Goal: Check status: Check status

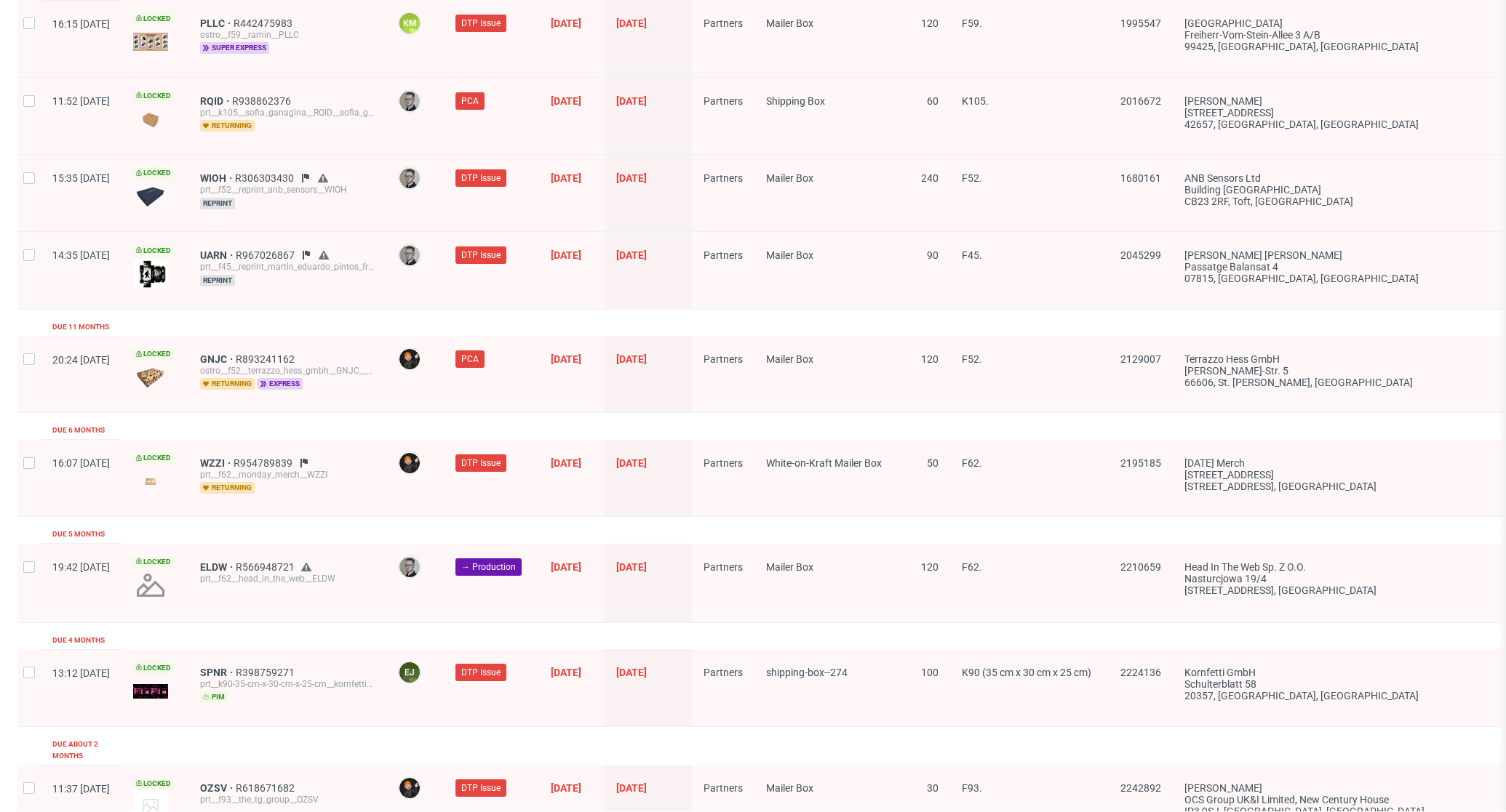
scroll to position [1478, 0]
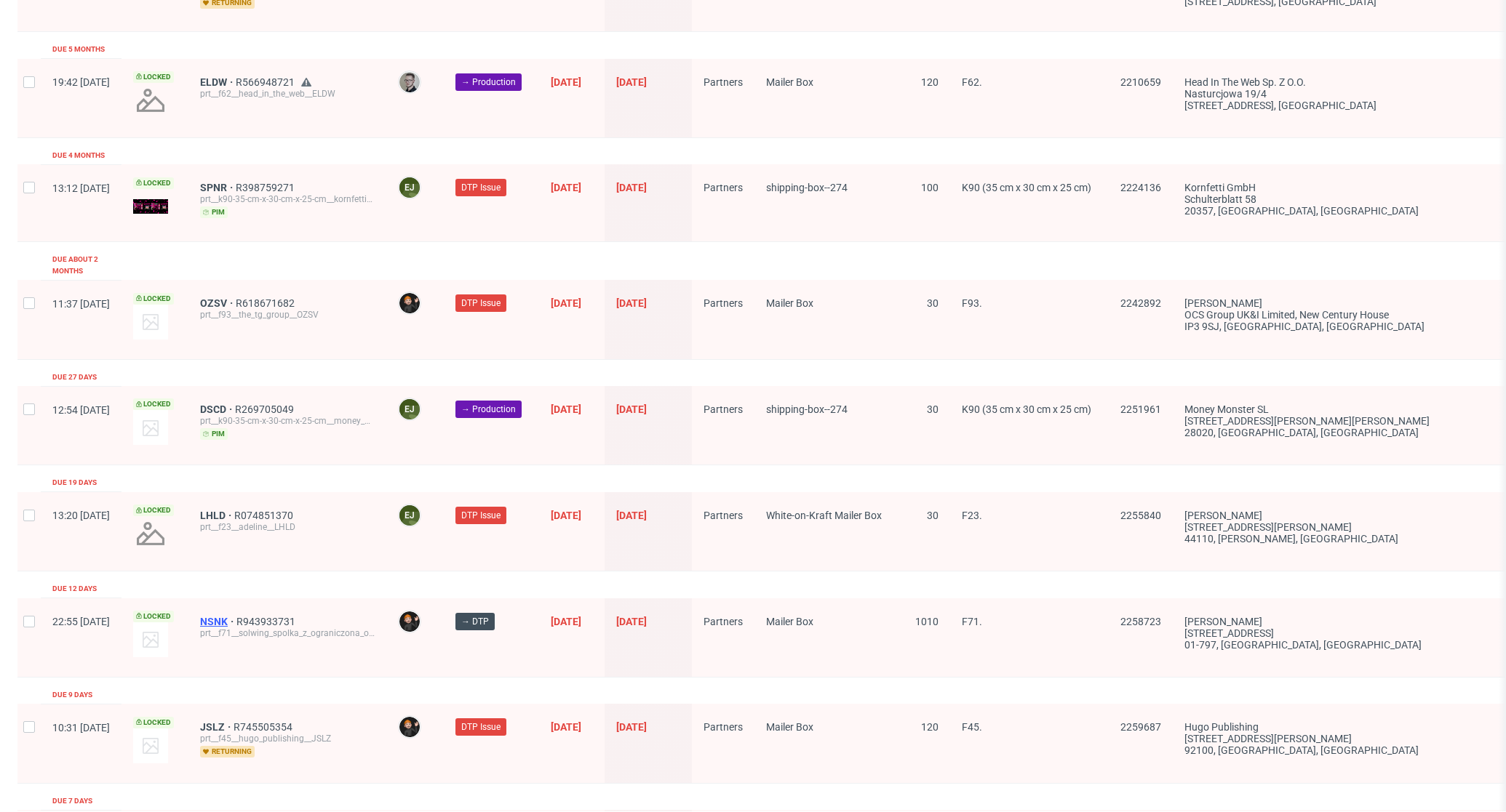
click at [236, 616] on span "NSNK" at bounding box center [218, 621] width 37 height 11
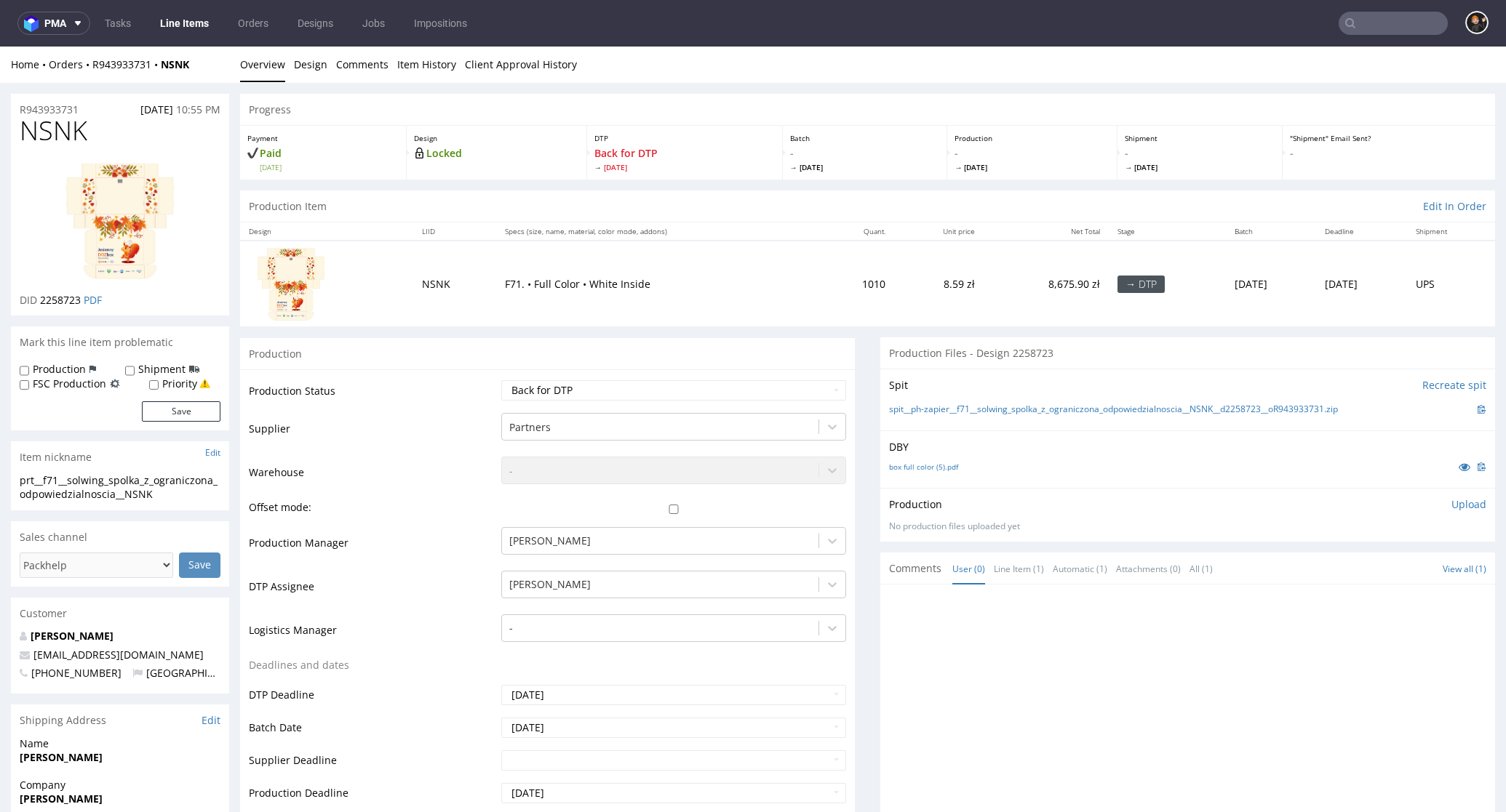
scroll to position [333, 0]
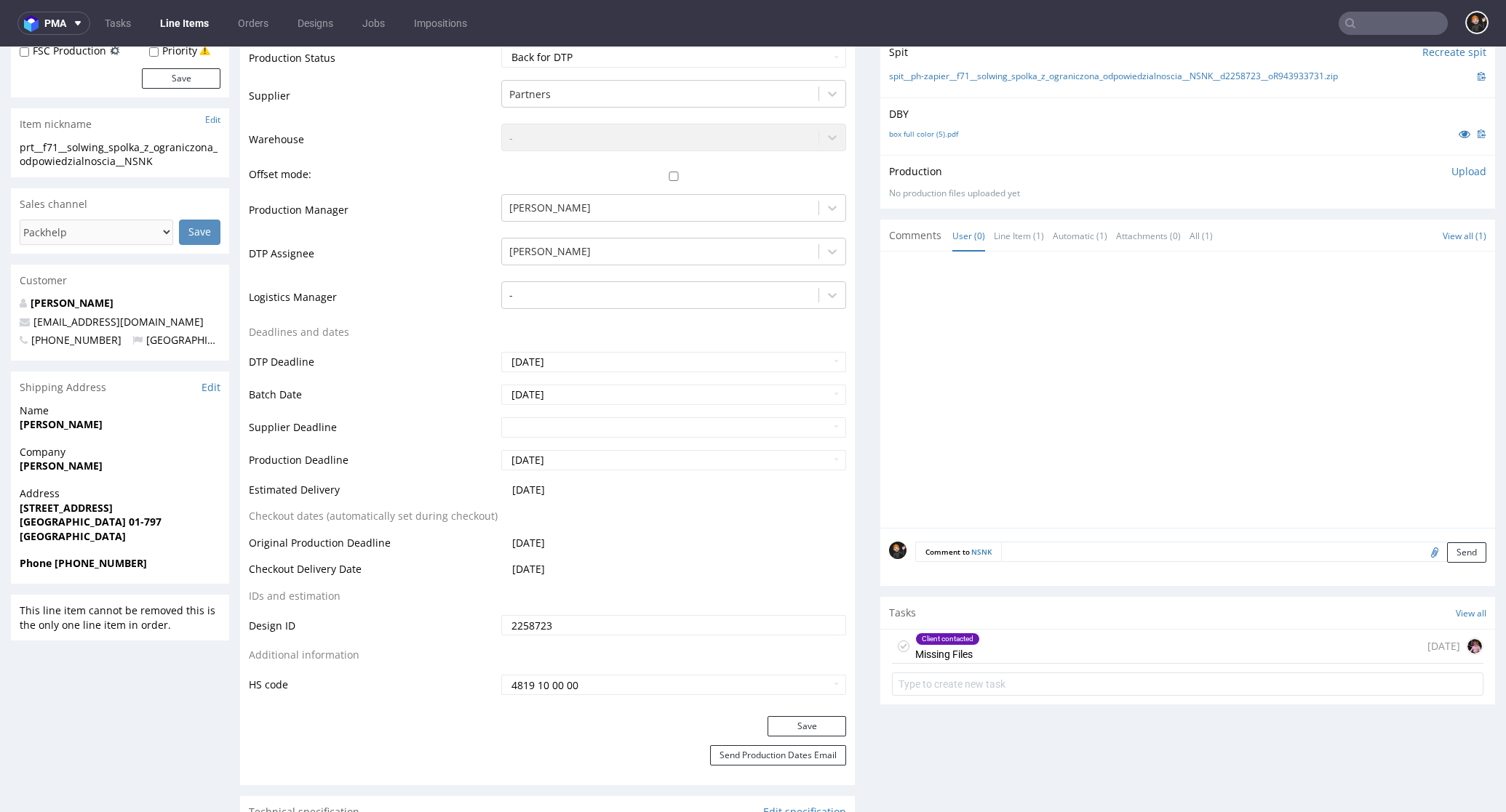
click at [998, 649] on div "Client contacted Missing Files [DATE]" at bounding box center [1187, 647] width 591 height 34
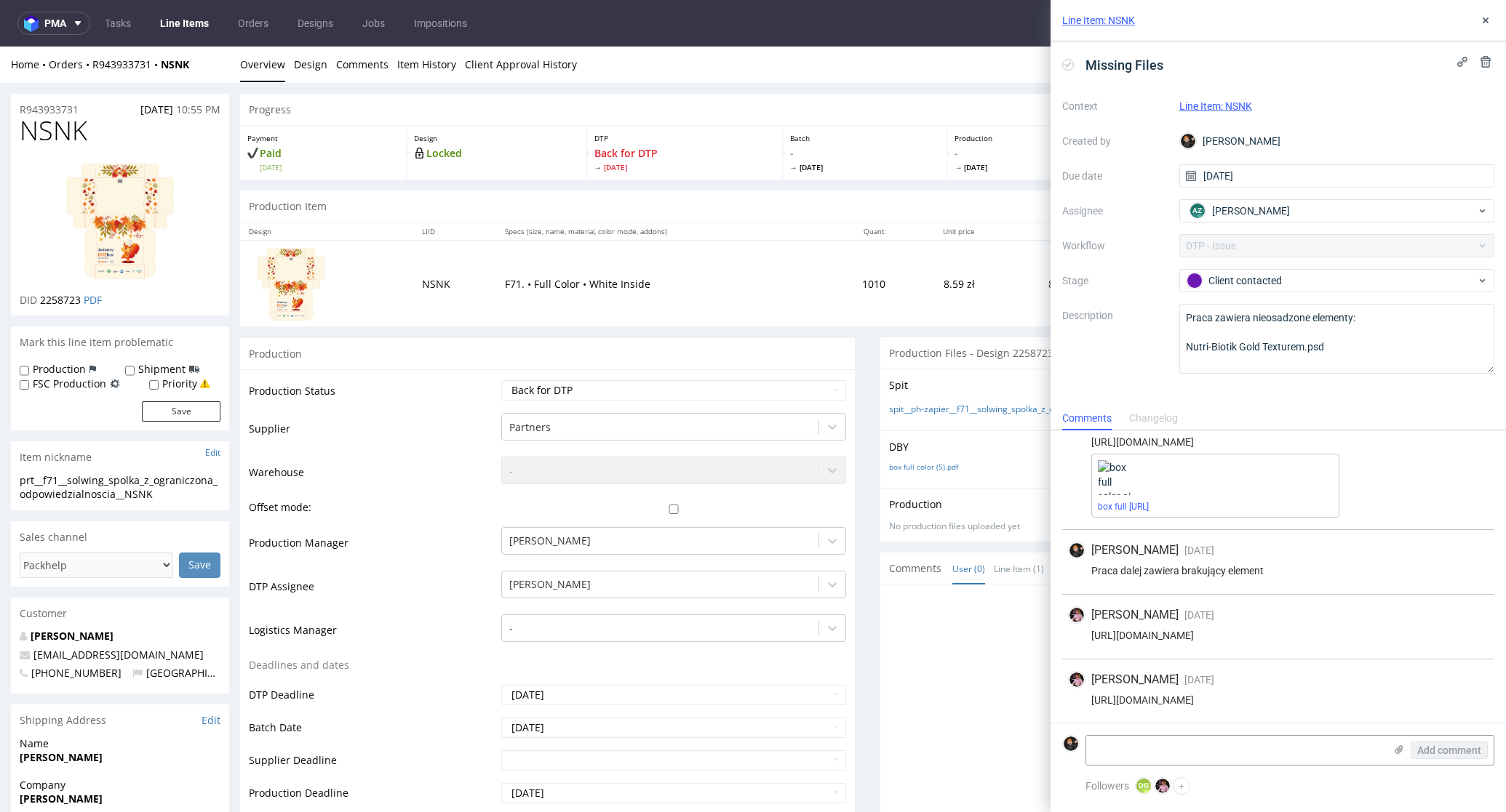
click at [66, 129] on span "NSNK" at bounding box center [54, 130] width 68 height 29
copy span "NSNK"
select select "dtp_in_process"
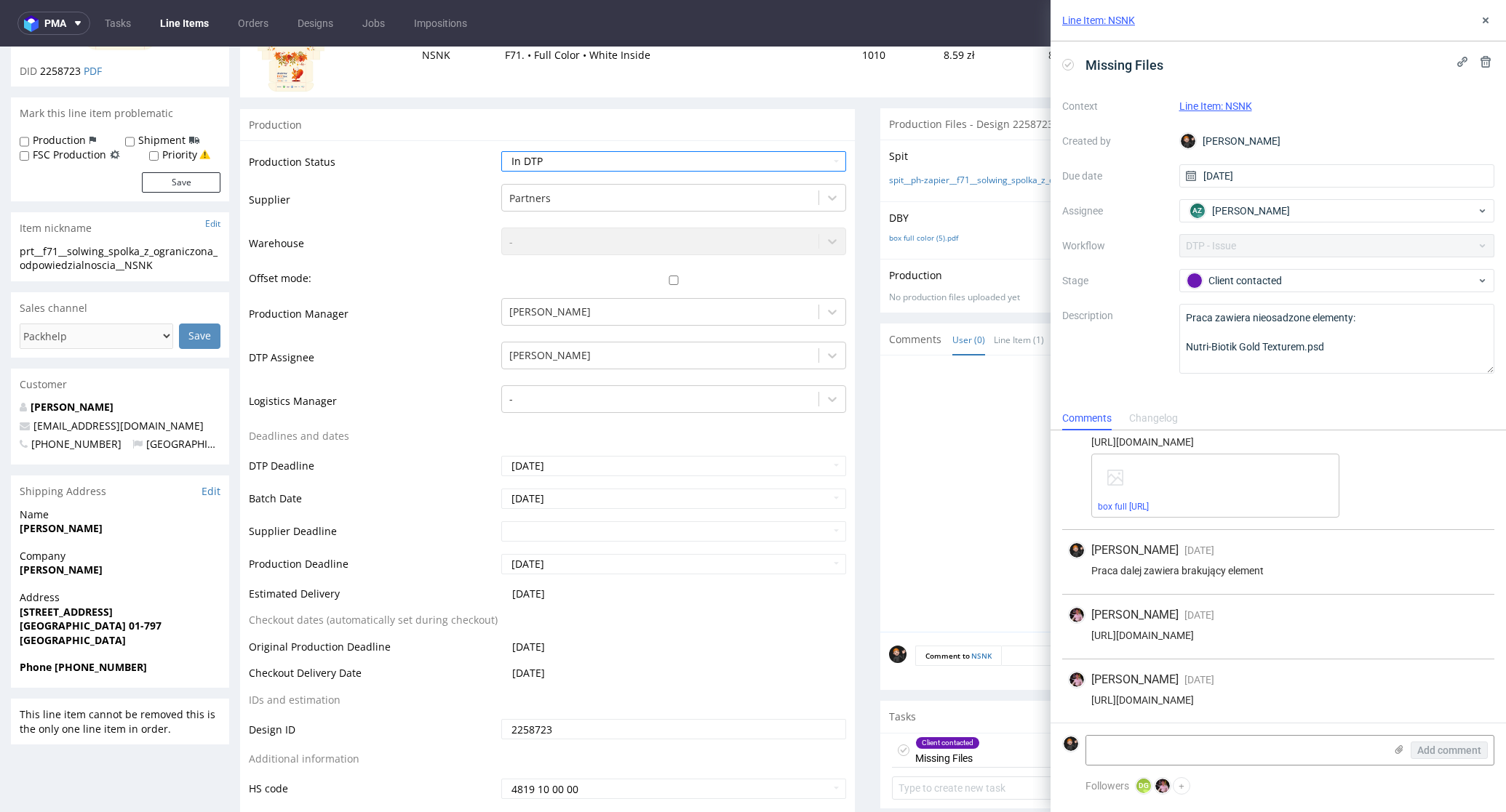
scroll to position [414, 0]
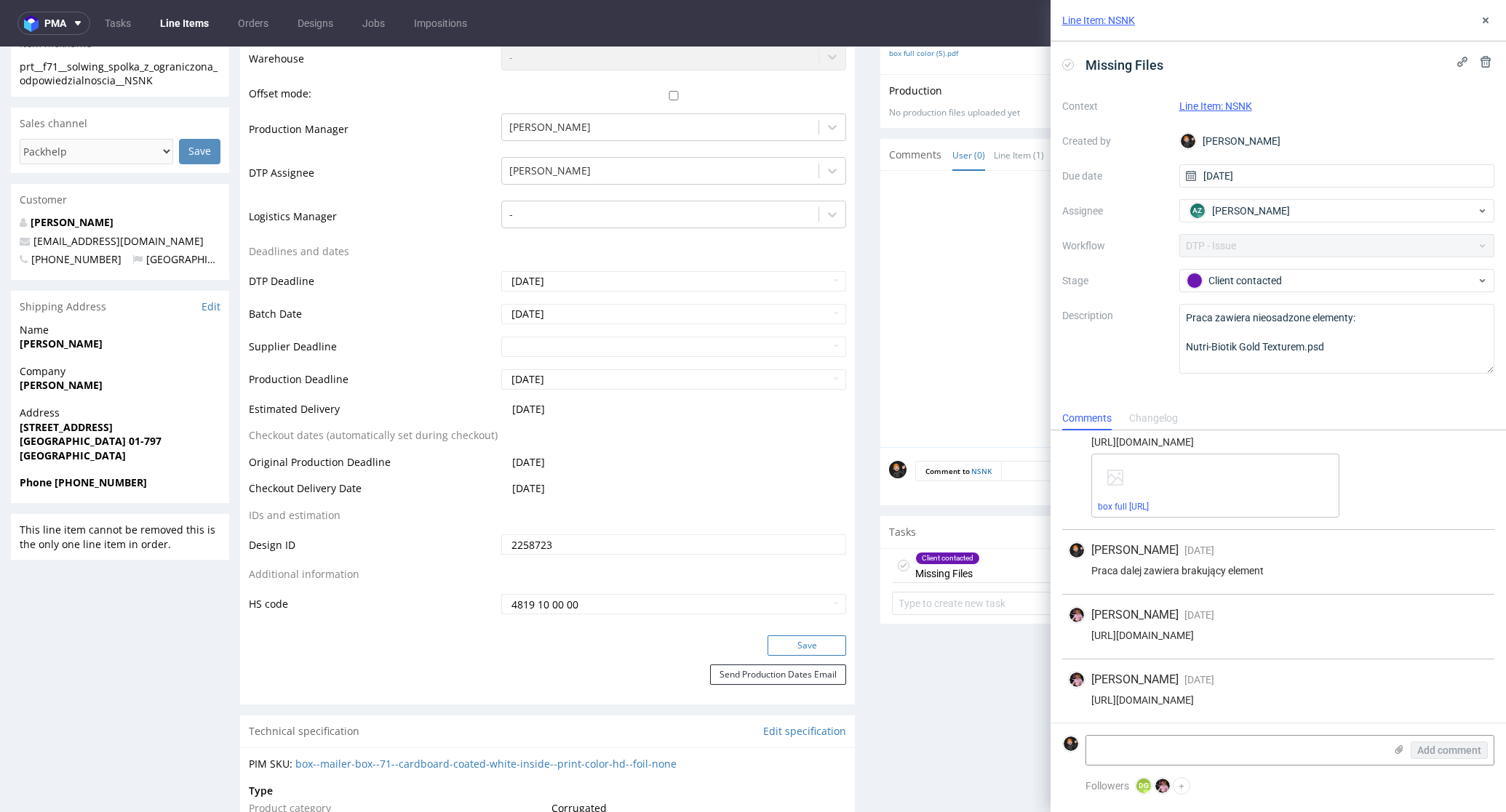
click at [780, 635] on button "Save" at bounding box center [806, 646] width 78 height 21
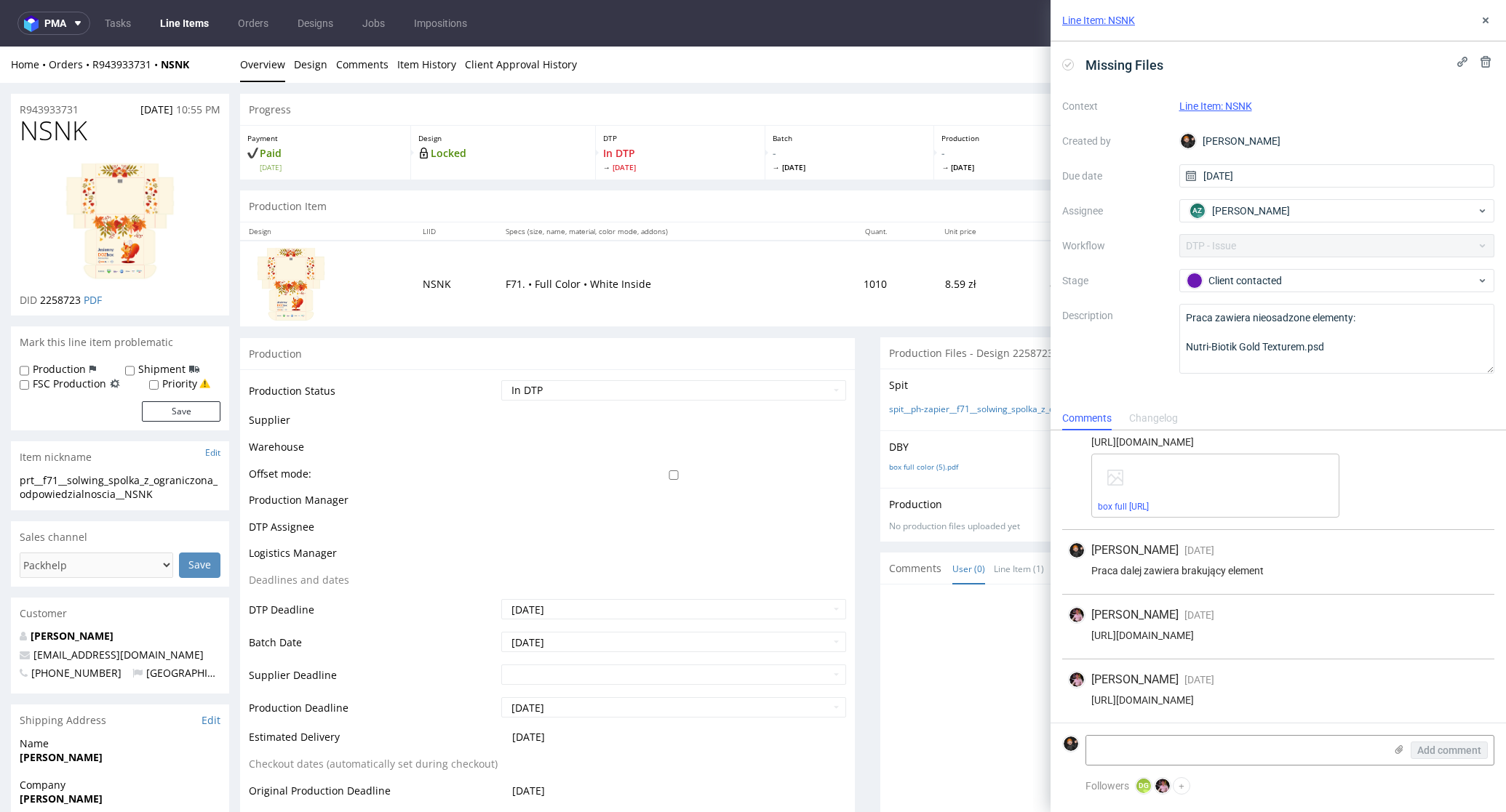
scroll to position [0, 0]
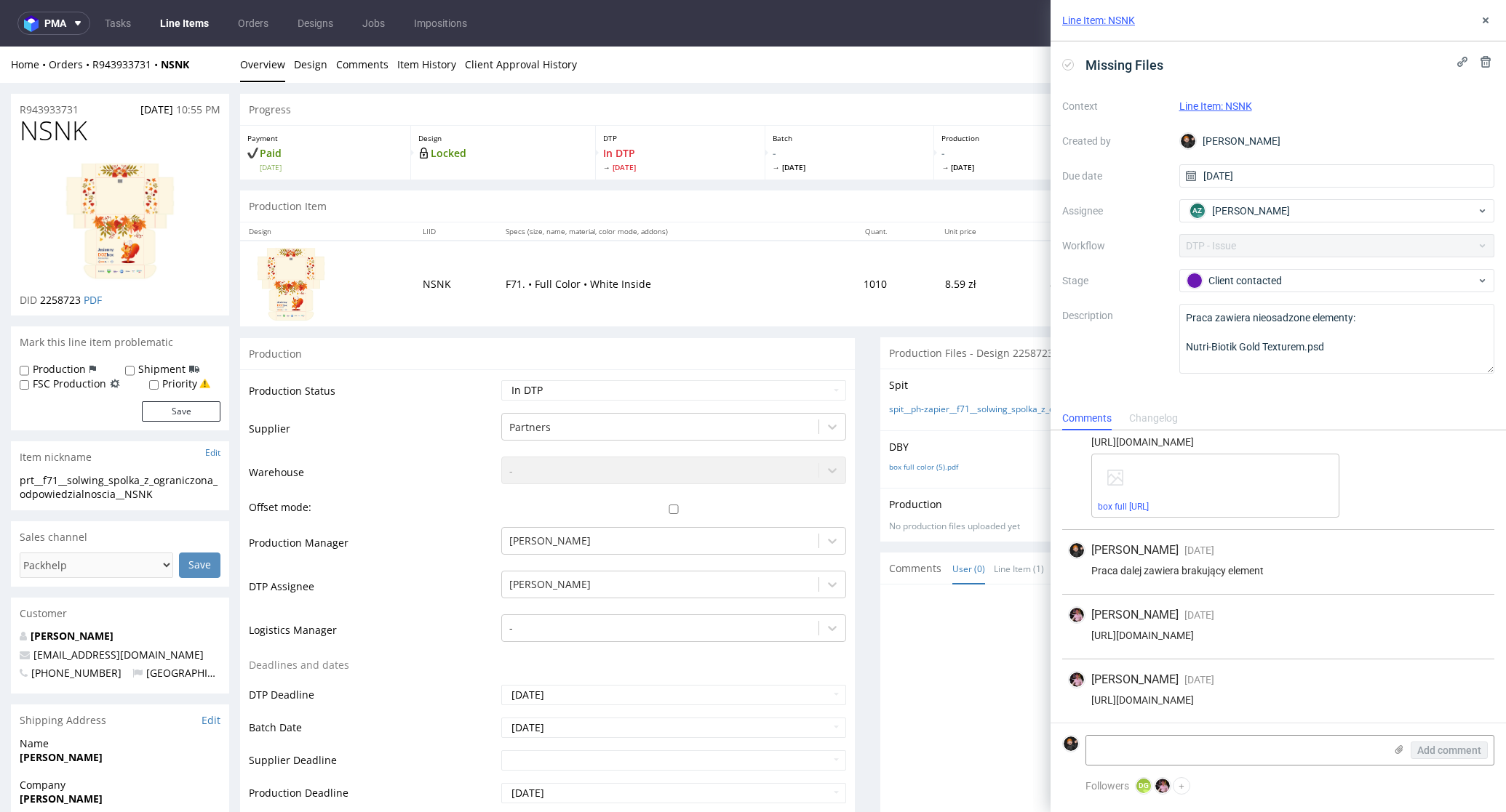
drag, startPoint x: 1404, startPoint y: 703, endPoint x: 1083, endPoint y: 698, distance: 321.0
click at [1083, 698] on div "[URL][DOMAIN_NAME]" at bounding box center [1278, 701] width 420 height 11
copy div "[URL][DOMAIN_NAME]"
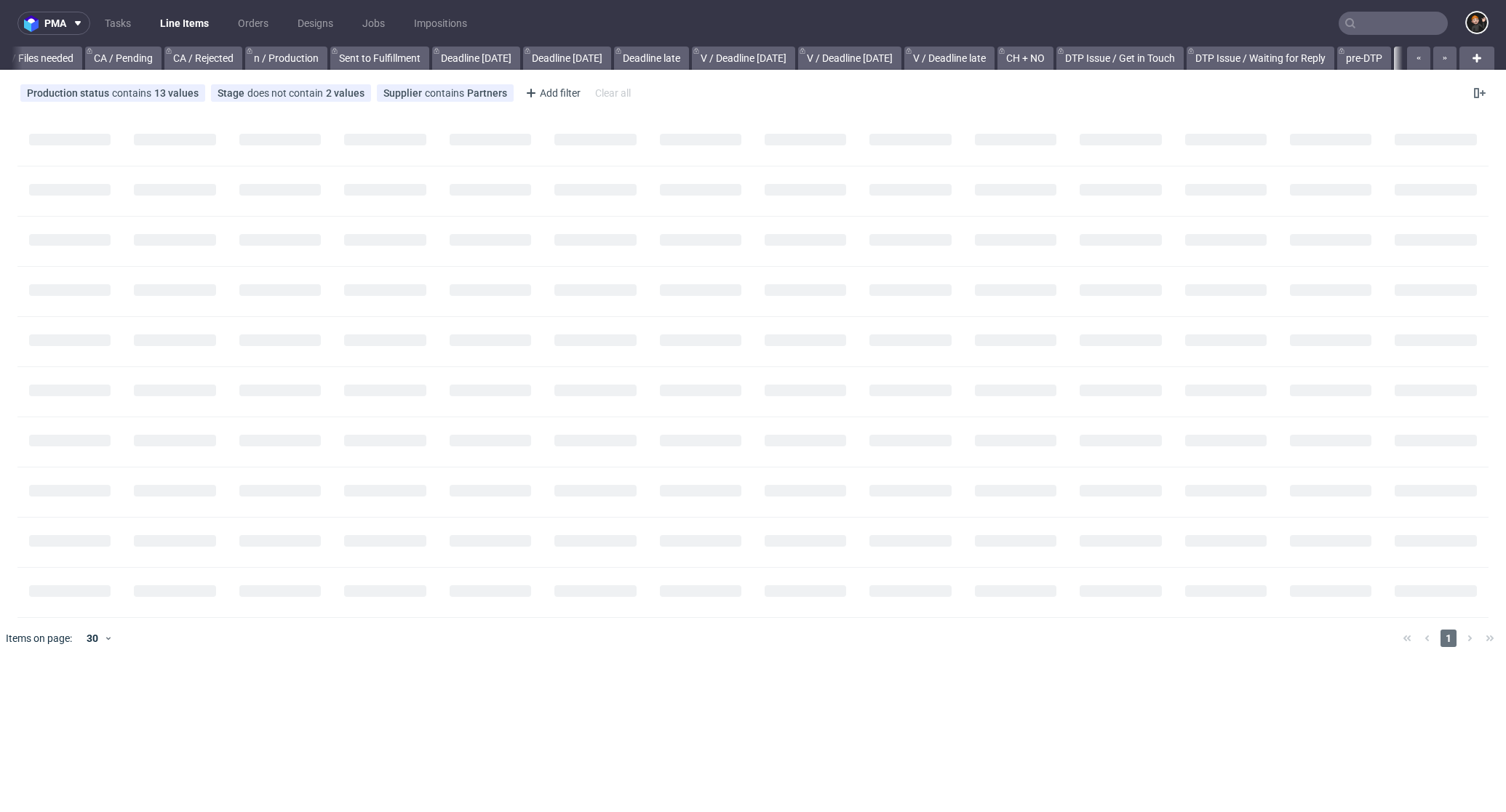
scroll to position [0, 1283]
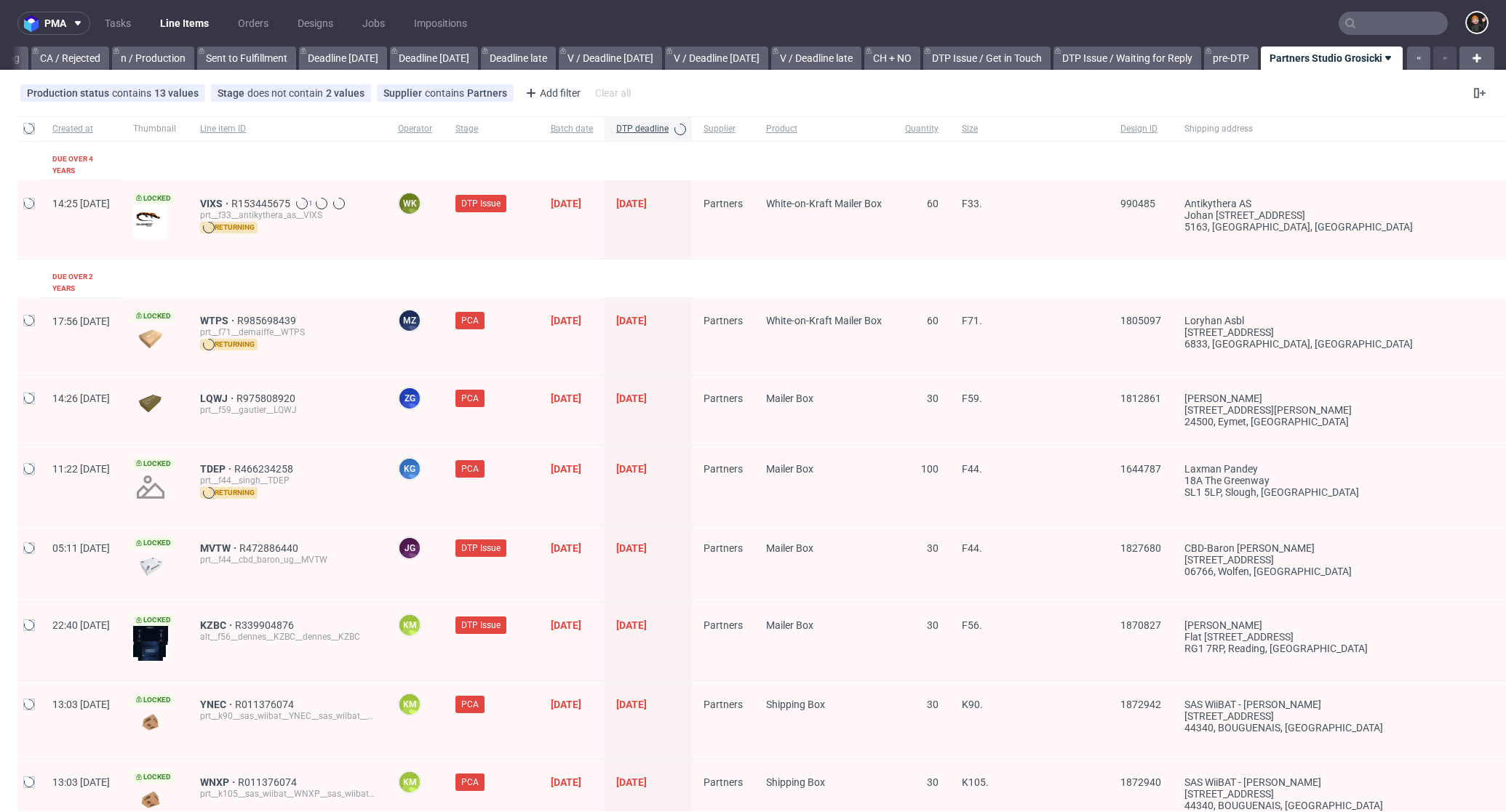
click at [1399, 21] on input "text" at bounding box center [1393, 23] width 110 height 24
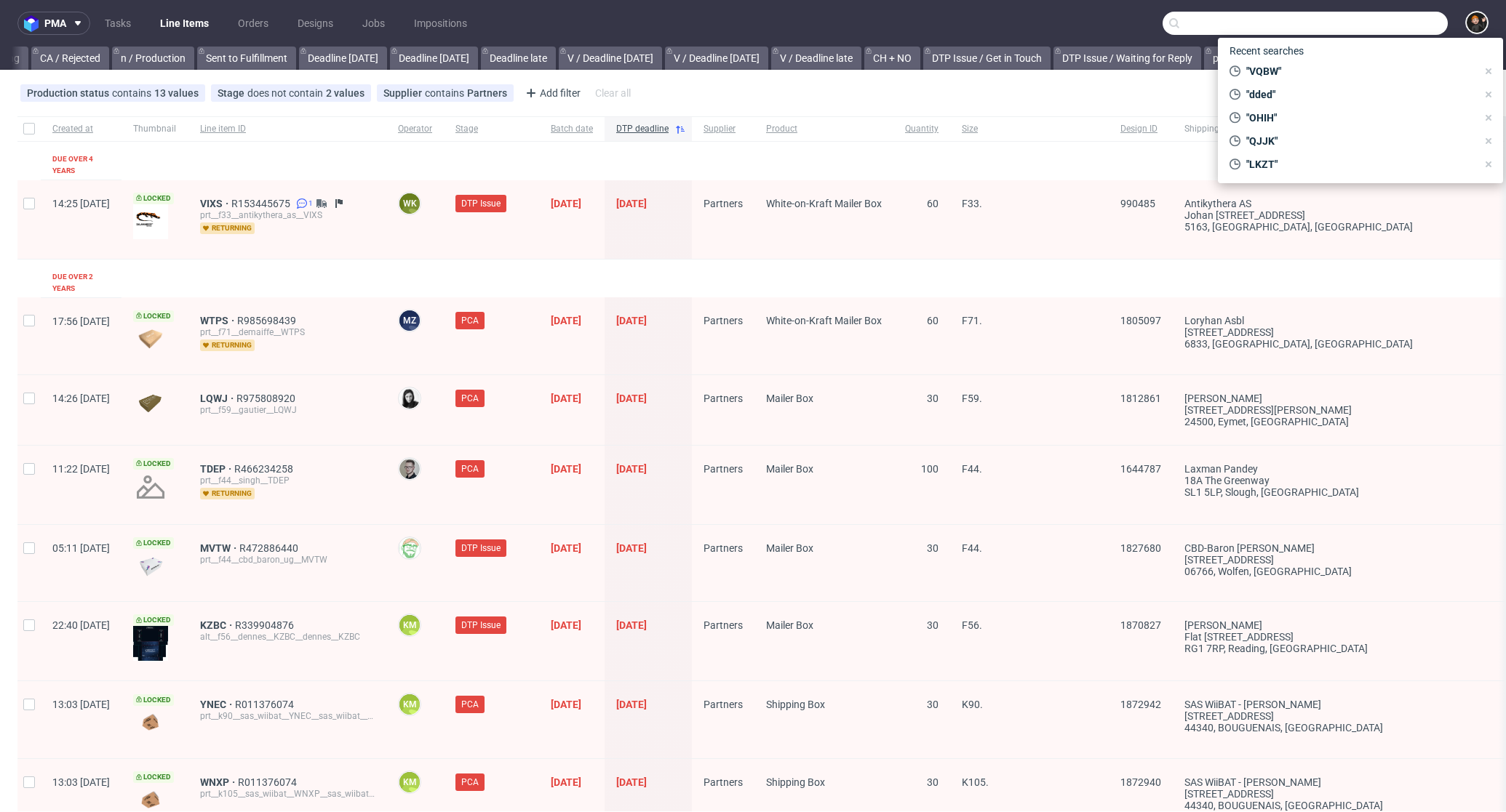
paste input "PRHA"
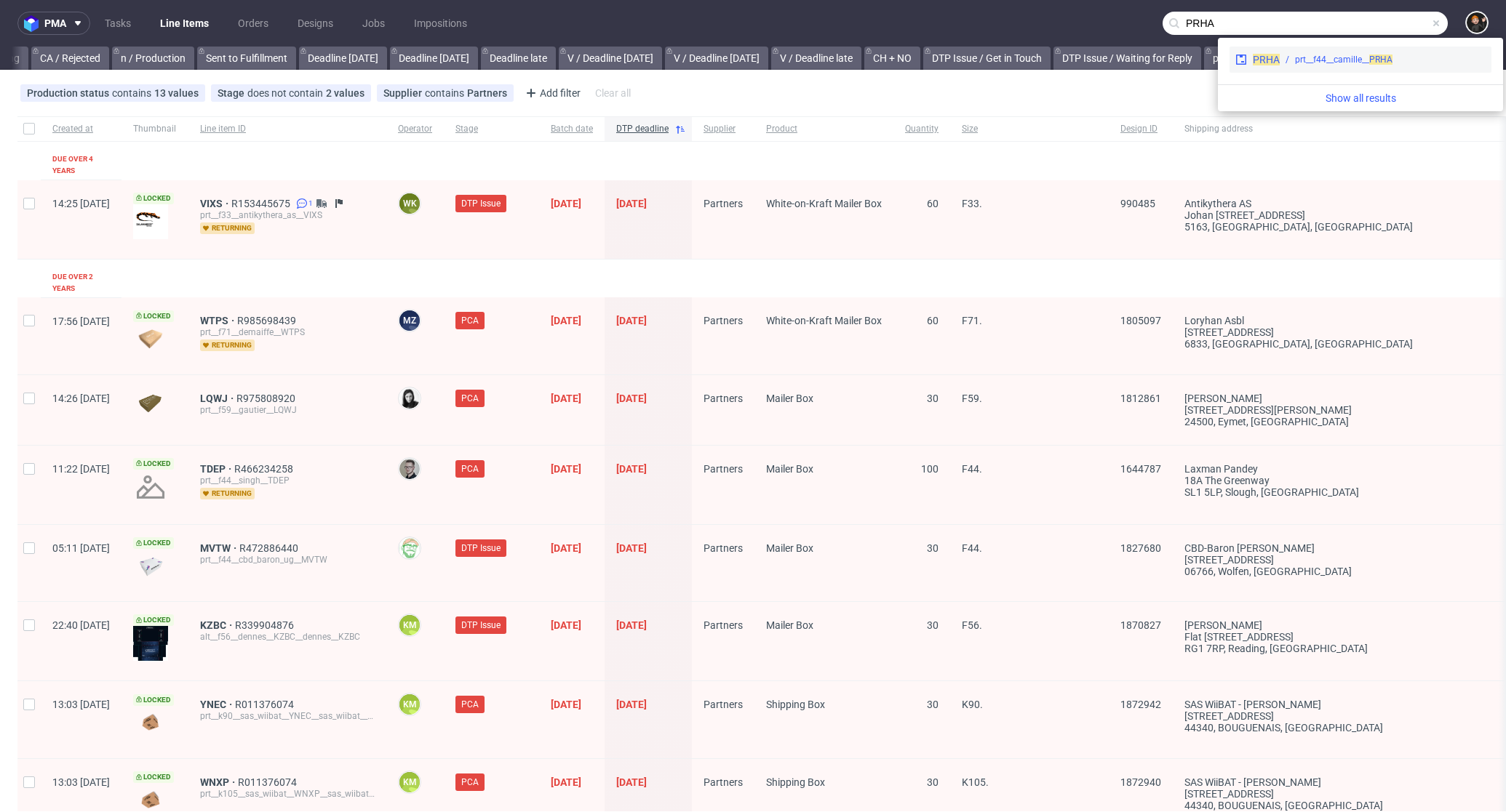
type input "PRHA"
click at [1275, 63] on span "PRHA" at bounding box center [1265, 59] width 27 height 11
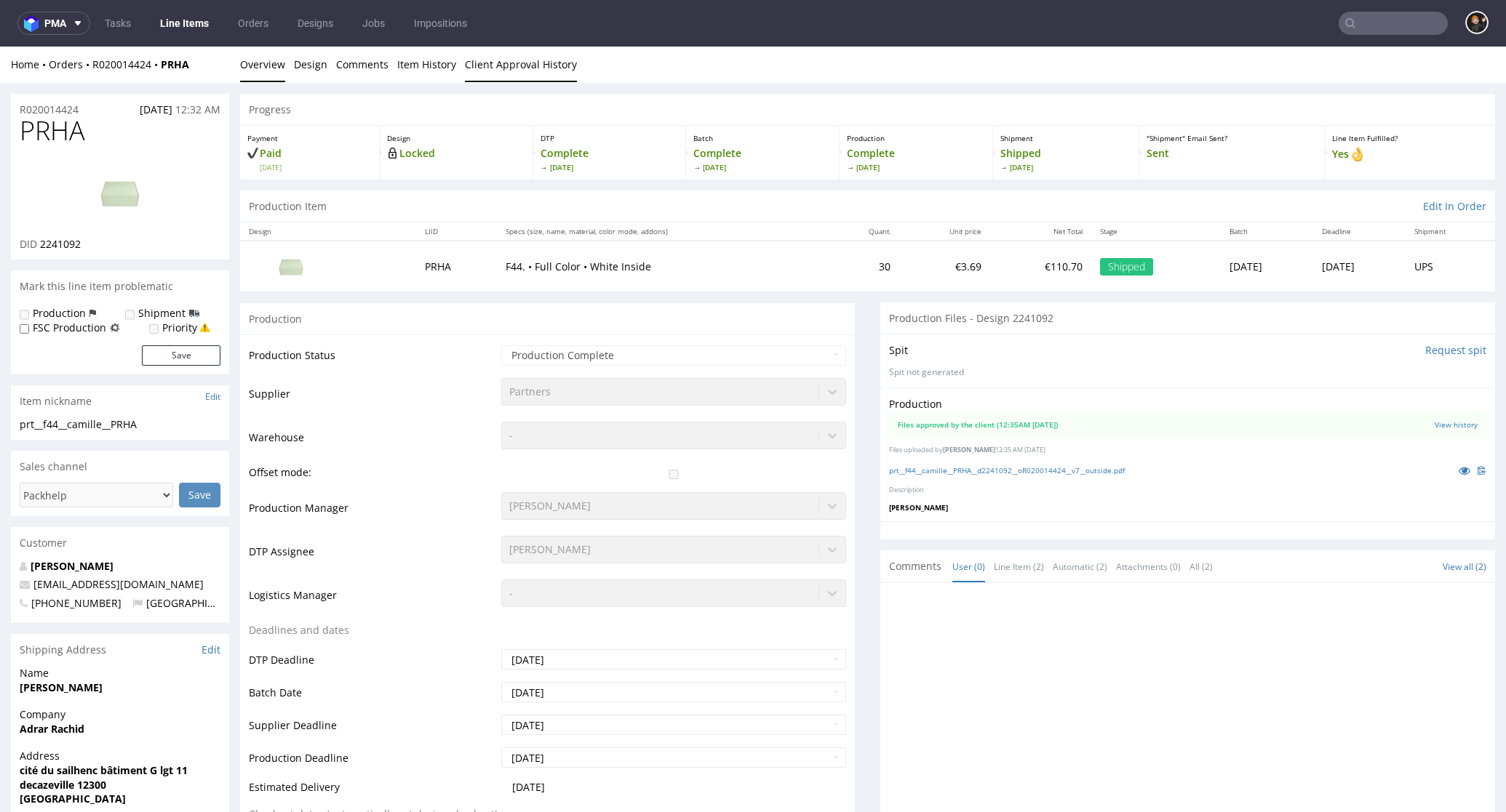
click at [534, 67] on link "Client Approval History" at bounding box center [520, 64] width 112 height 36
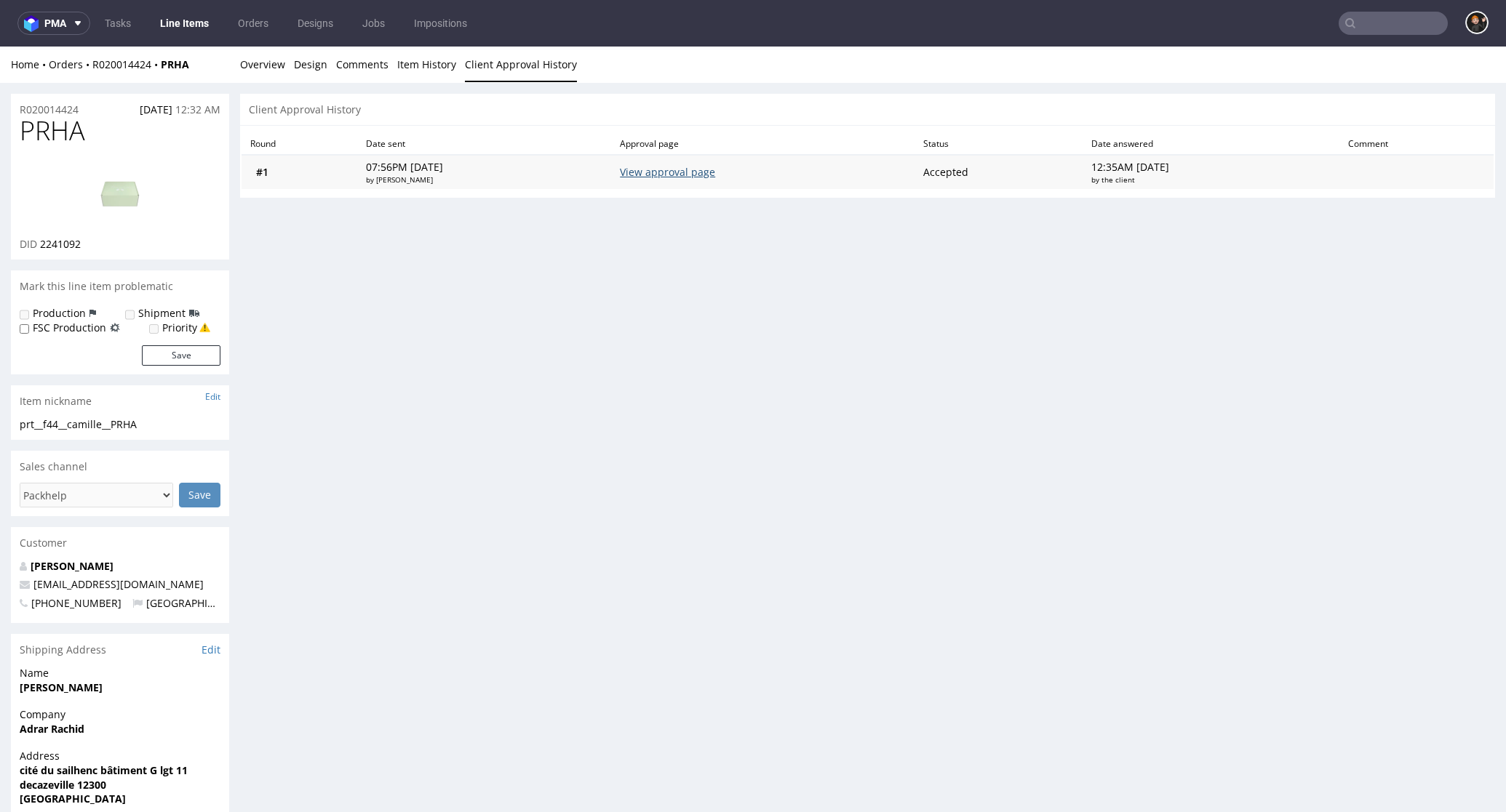
click at [673, 173] on link "View approval page" at bounding box center [667, 172] width 95 height 14
click at [260, 71] on link "Overview" at bounding box center [262, 64] width 45 height 36
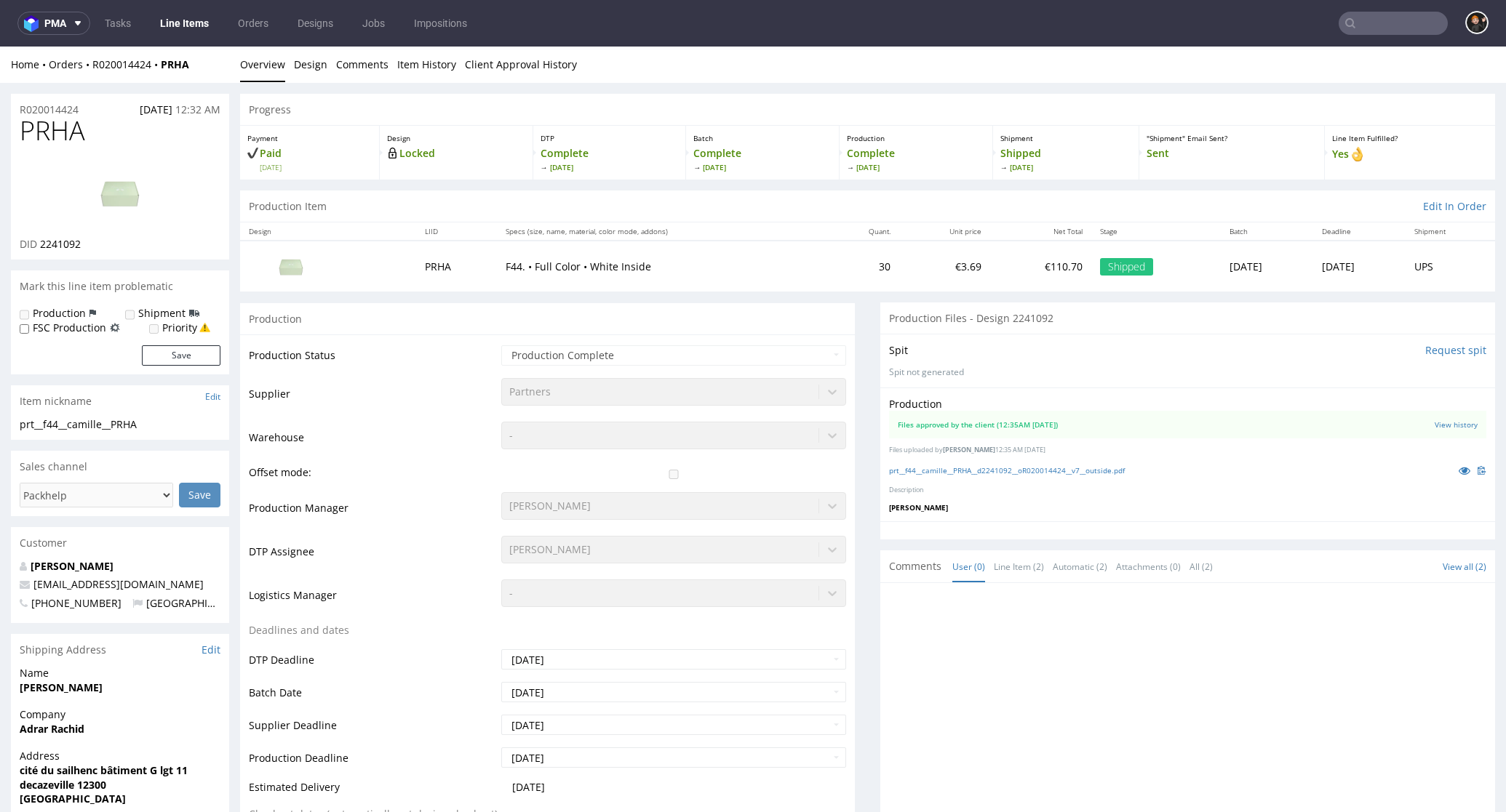
click at [131, 204] on img at bounding box center [119, 192] width 116 height 65
